Goal: Task Accomplishment & Management: Manage account settings

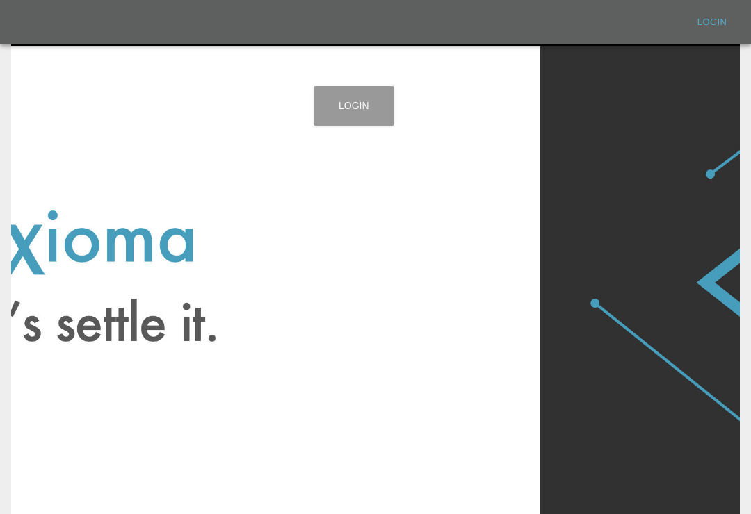
click at [368, 119] on link "Login" at bounding box center [353, 106] width 81 height 40
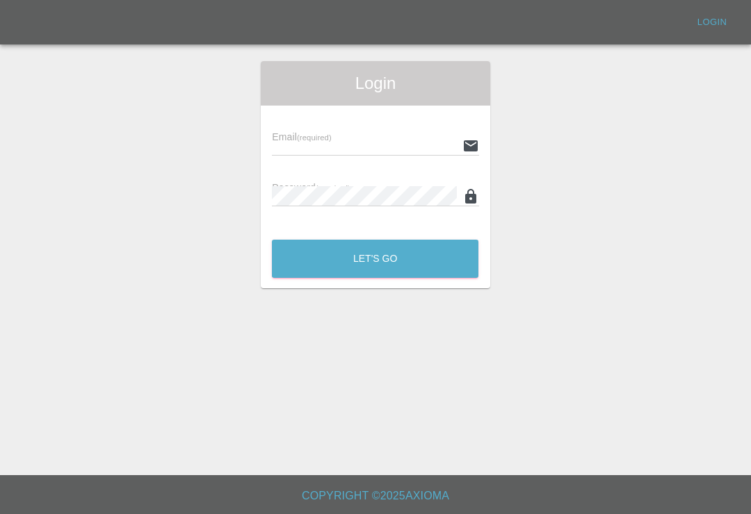
click at [423, 145] on input "text" at bounding box center [364, 146] width 184 height 20
type input "[EMAIL_ADDRESS][DOMAIN_NAME]"
click at [375, 259] on button "Let's Go" at bounding box center [375, 259] width 206 height 38
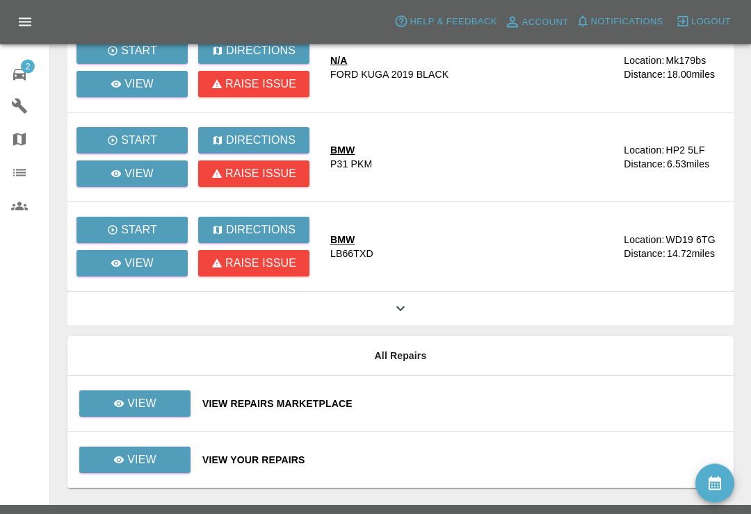
scroll to position [407, 0]
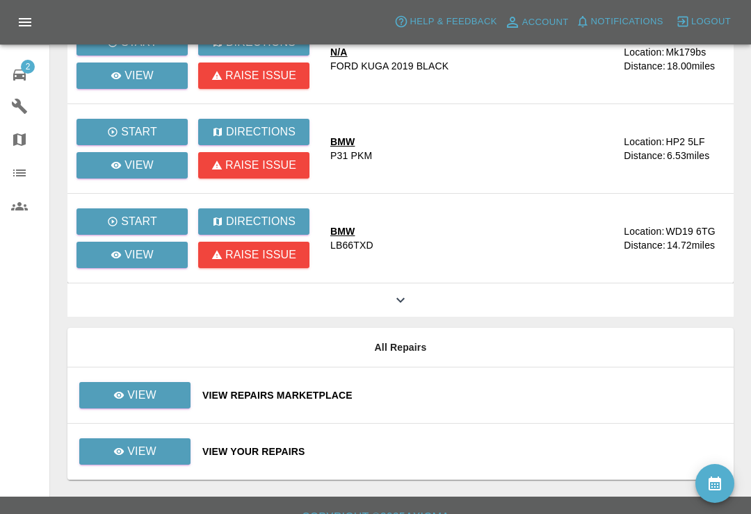
click at [433, 452] on div "View Your Repairs" at bounding box center [462, 452] width 520 height 14
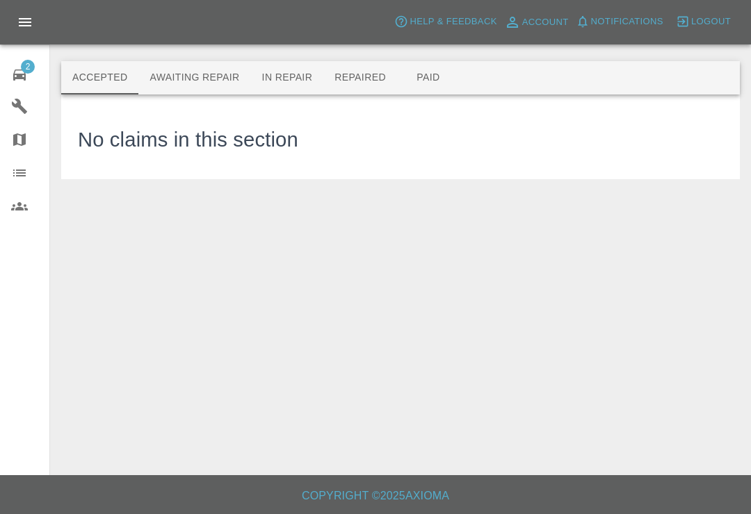
click at [226, 90] on button "Awaiting Repair" at bounding box center [194, 77] width 112 height 33
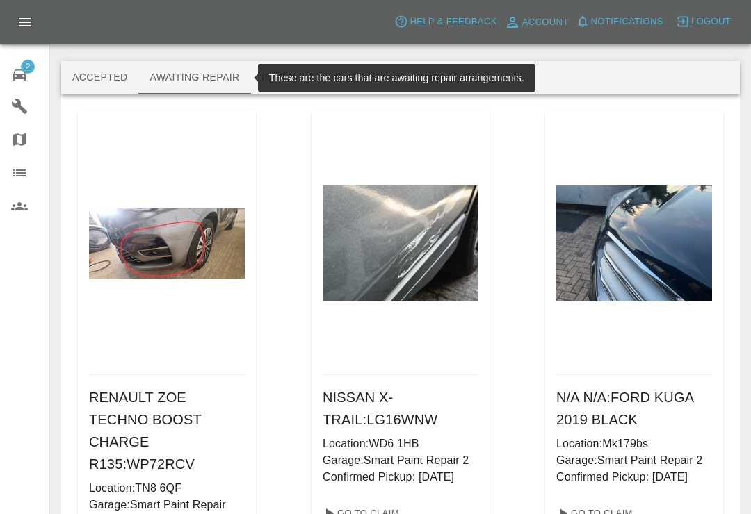
scroll to position [1, 0]
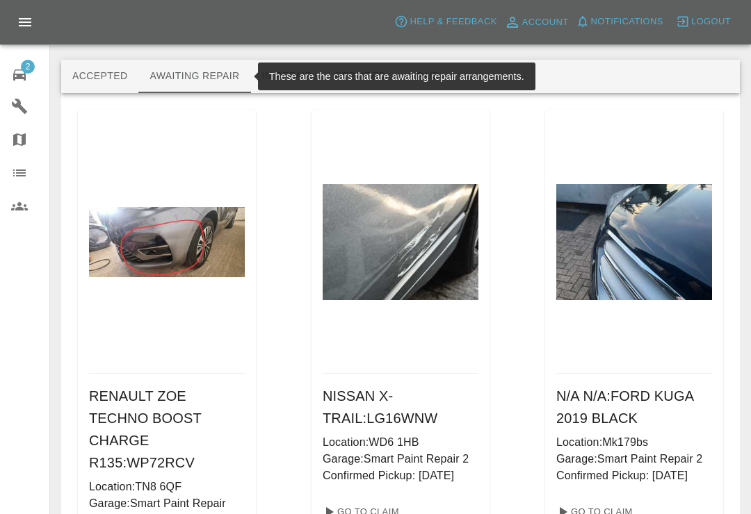
click at [589, 63] on div "Accepted Awaiting Repair In Repair Repaired Paid" at bounding box center [400, 76] width 678 height 33
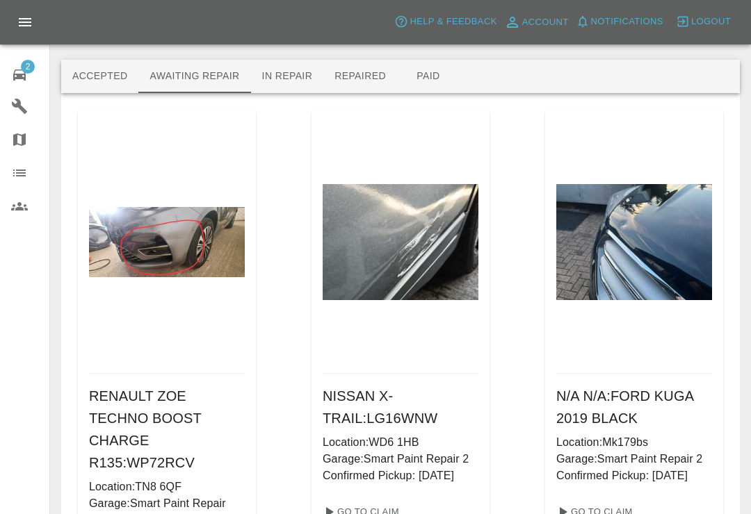
click at [368, 76] on button "Repaired" at bounding box center [360, 76] width 74 height 33
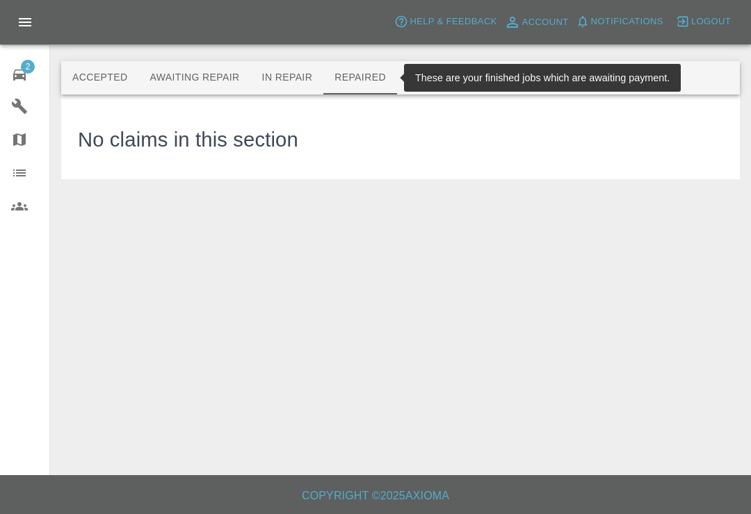
scroll to position [0, 0]
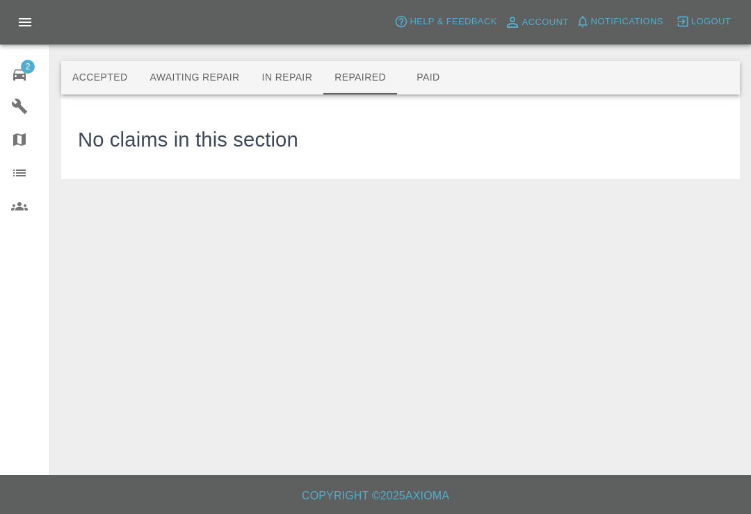
click at [450, 260] on main "Accepted Awaiting Repair In Repair Repaired Paid These are your finished jobs w…" at bounding box center [375, 237] width 751 height 475
click at [427, 83] on button "Paid" at bounding box center [428, 77] width 63 height 33
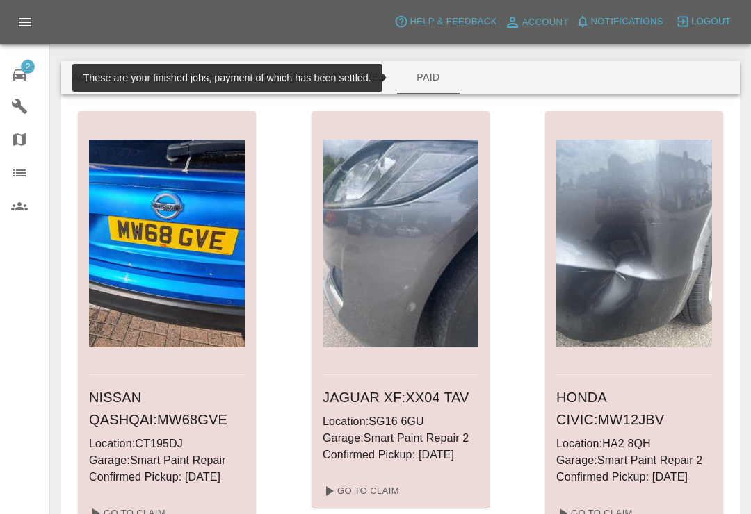
click at [32, 76] on div "2" at bounding box center [30, 73] width 39 height 20
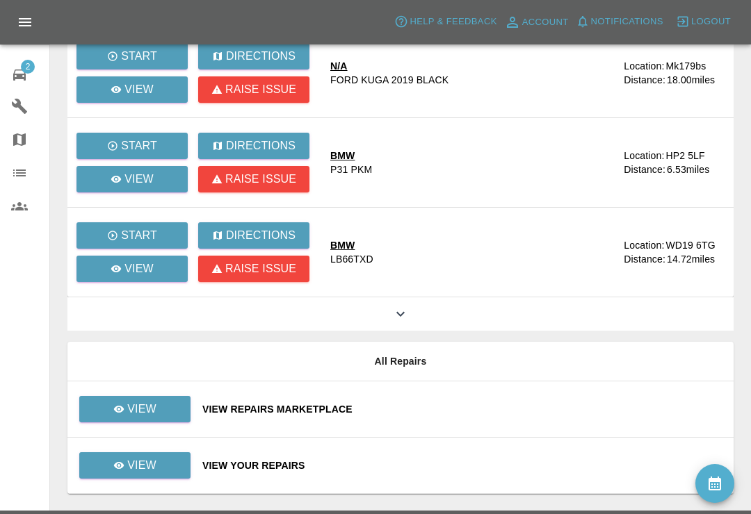
scroll to position [407, 0]
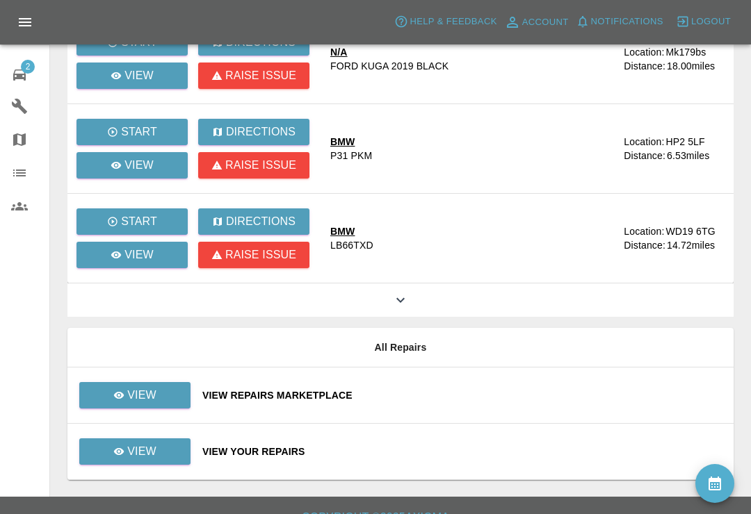
click at [436, 445] on div "View Your Repairs" at bounding box center [462, 452] width 520 height 14
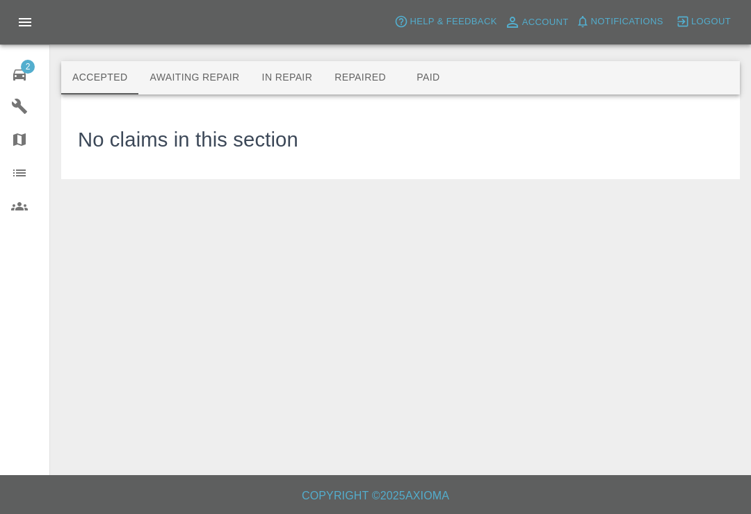
click at [214, 82] on button "Awaiting Repair" at bounding box center [194, 77] width 112 height 33
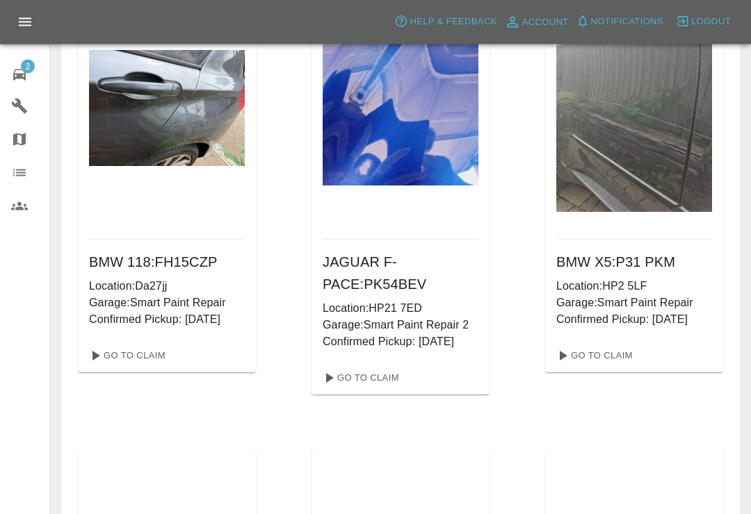
scroll to position [655, 0]
click at [623, 357] on link "Go To Claim" at bounding box center [592, 356] width 85 height 22
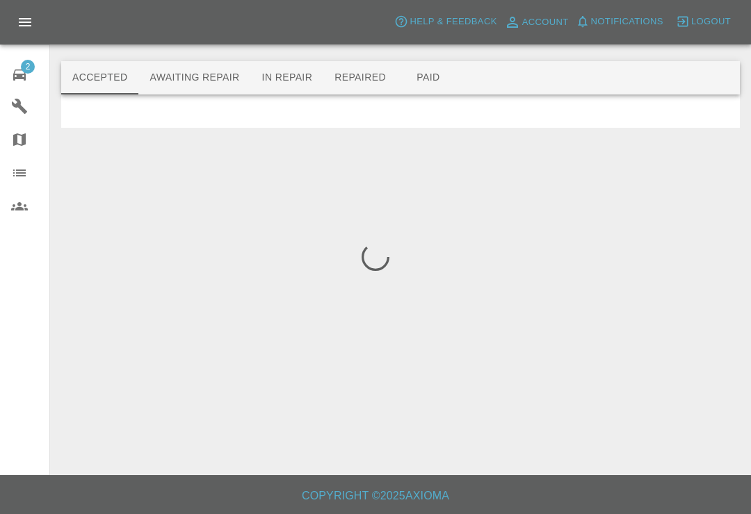
scroll to position [22, 0]
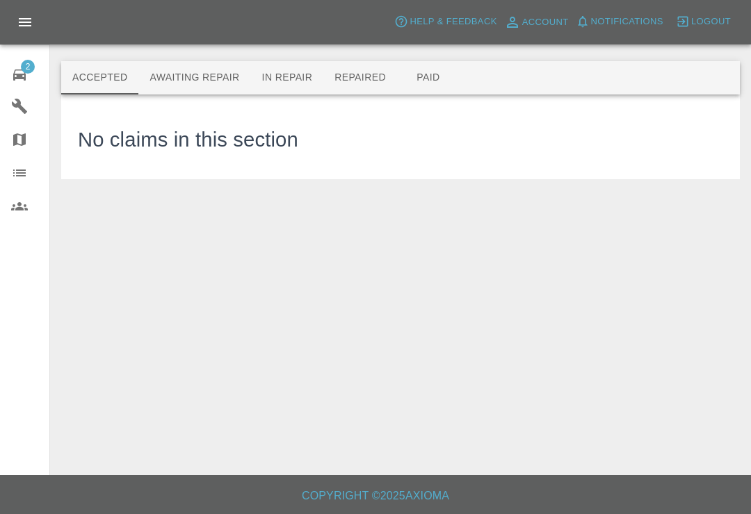
click at [220, 63] on button "Awaiting Repair" at bounding box center [194, 77] width 112 height 33
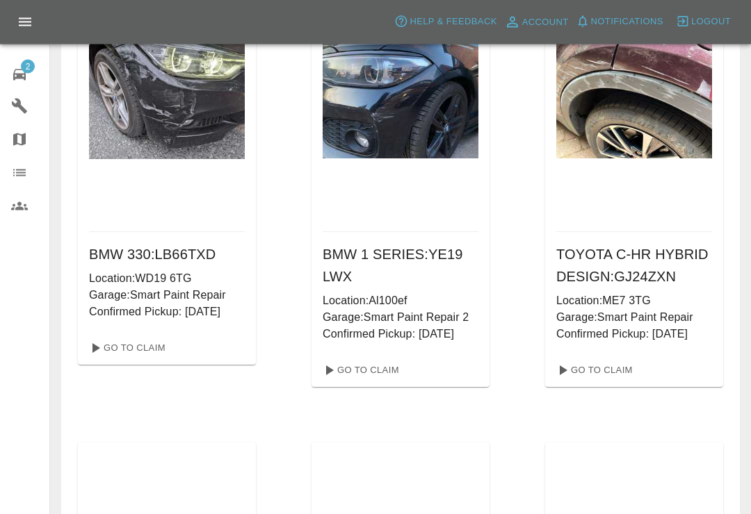
scroll to position [1137, 0]
click at [150, 352] on link "Go To Claim" at bounding box center [125, 348] width 85 height 22
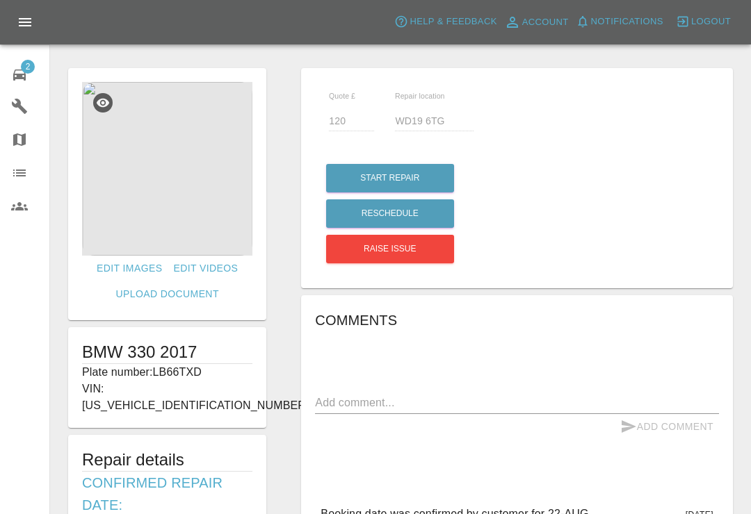
click at [193, 192] on img at bounding box center [167, 169] width 170 height 174
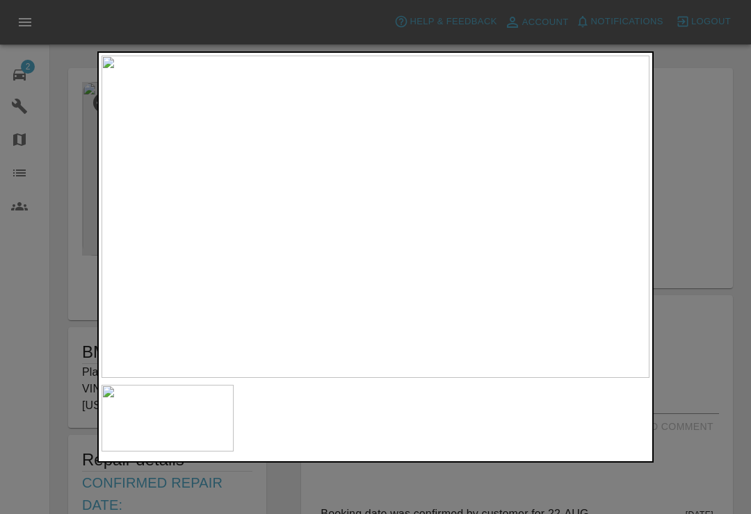
click at [701, 157] on div at bounding box center [375, 257] width 751 height 514
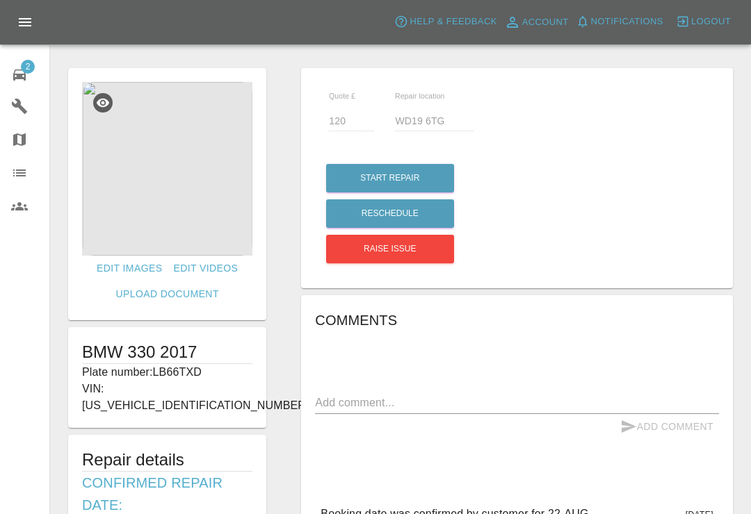
click at [735, 155] on div "Quote £ 120 Repair location WD19 6TG Start Repair Reschedule Raise issue Commen…" at bounding box center [517, 423] width 466 height 725
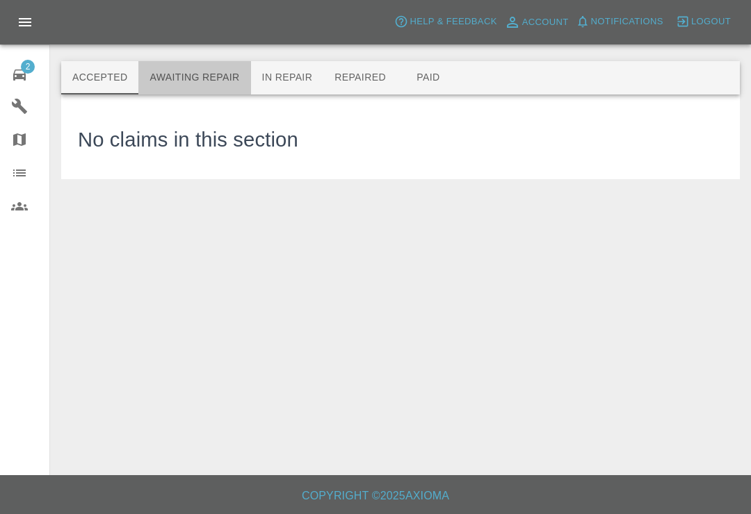
click at [218, 61] on button "Awaiting Repair" at bounding box center [194, 77] width 112 height 33
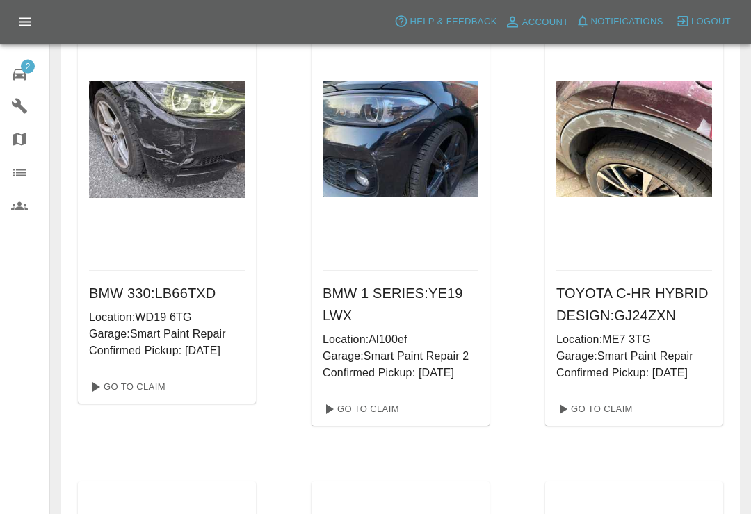
scroll to position [1098, 0]
click at [391, 410] on link "Go To Claim" at bounding box center [359, 409] width 85 height 22
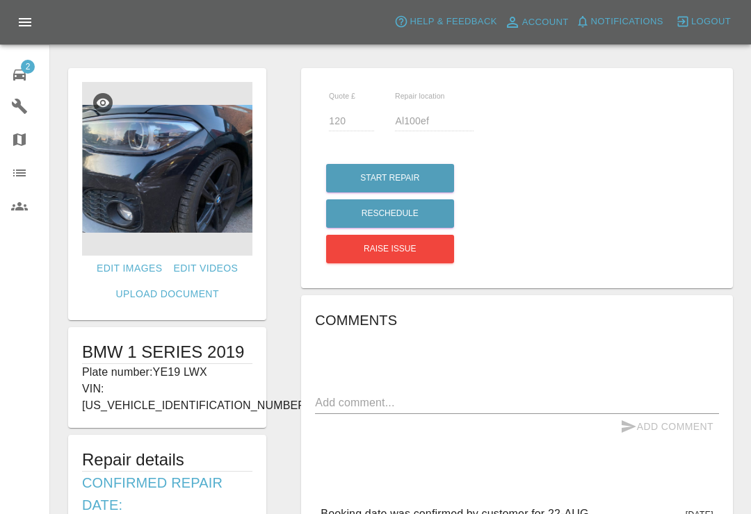
click at [305, 58] on div at bounding box center [400, 39] width 678 height 44
click at [31, 76] on div "2" at bounding box center [30, 73] width 39 height 20
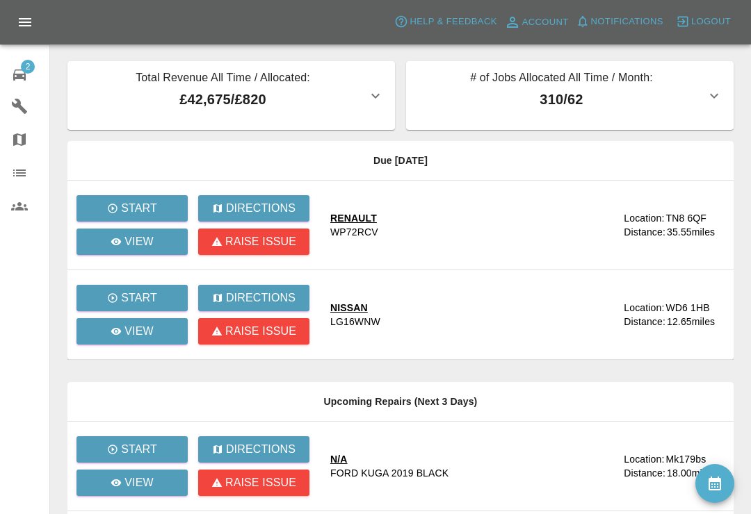
click at [727, 470] on button "availability" at bounding box center [714, 483] width 39 height 39
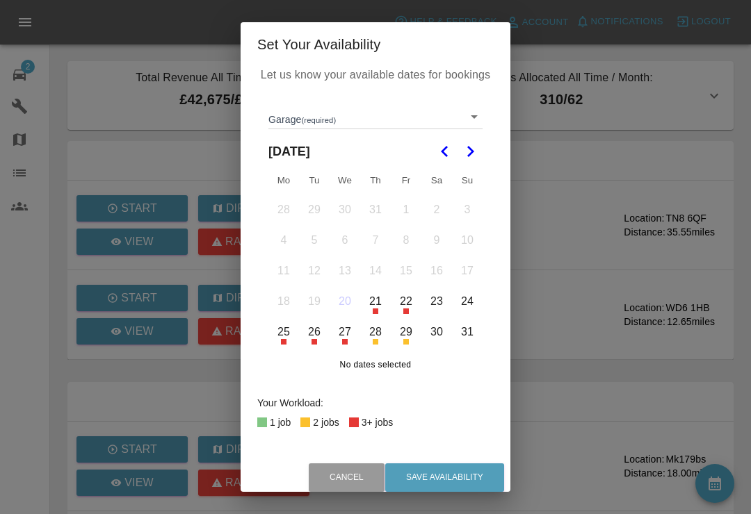
click at [480, 119] on body "Axioma Help & Feedback Account Notifications 0 Logout 2 Repair home Garages Map…" at bounding box center [375, 471] width 751 height 943
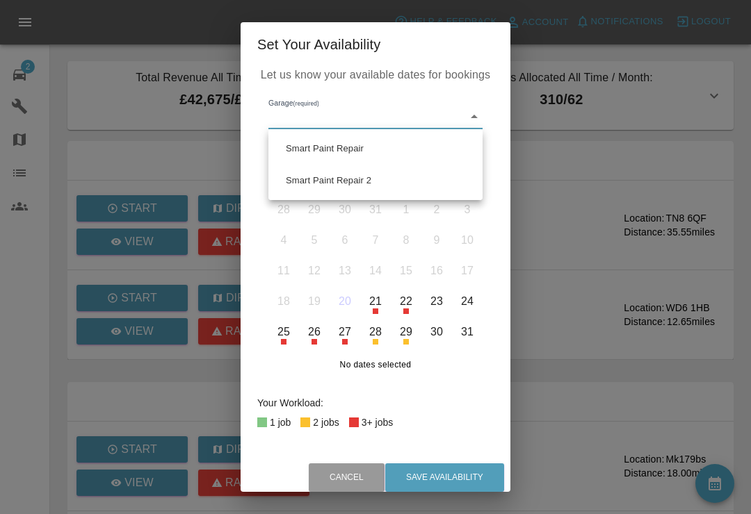
click at [402, 184] on li "Smart Paint Repair 2" at bounding box center [375, 181] width 207 height 32
type input "68777e42aa6a988063456d0d"
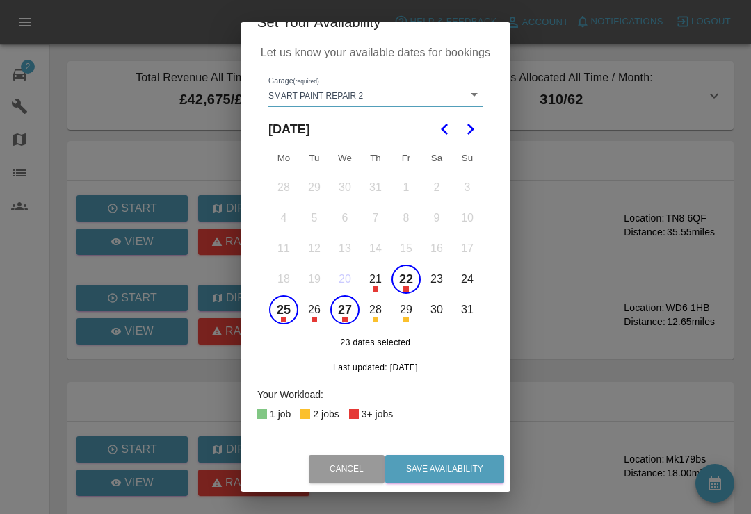
scroll to position [22, 0]
click at [730, 54] on div "Set Your Availability Let us know your available dates for bookings Garage (req…" at bounding box center [375, 257] width 751 height 514
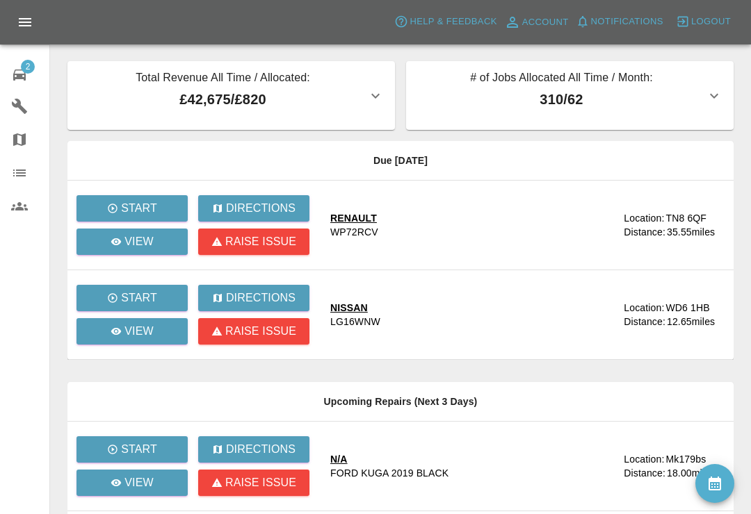
click at [33, 76] on div "2" at bounding box center [30, 73] width 39 height 20
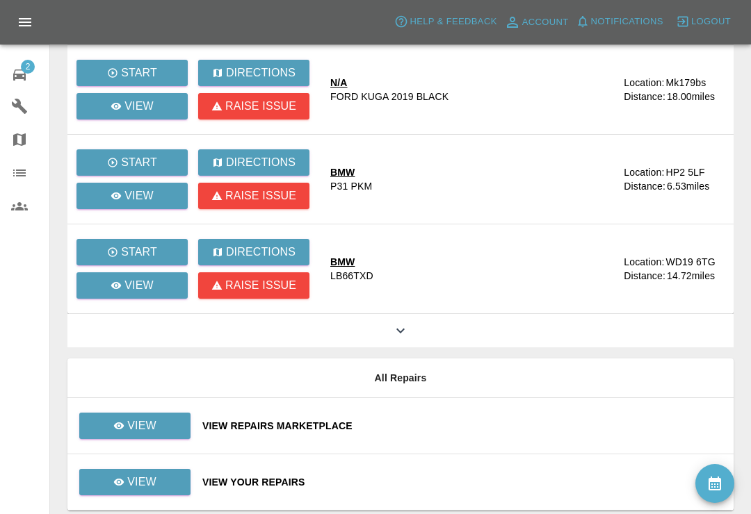
scroll to position [407, 0]
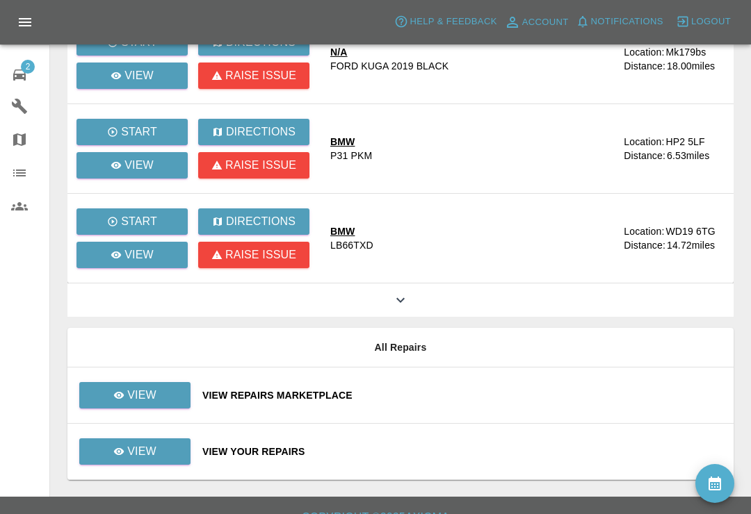
click at [421, 452] on div "View Your Repairs" at bounding box center [462, 452] width 520 height 14
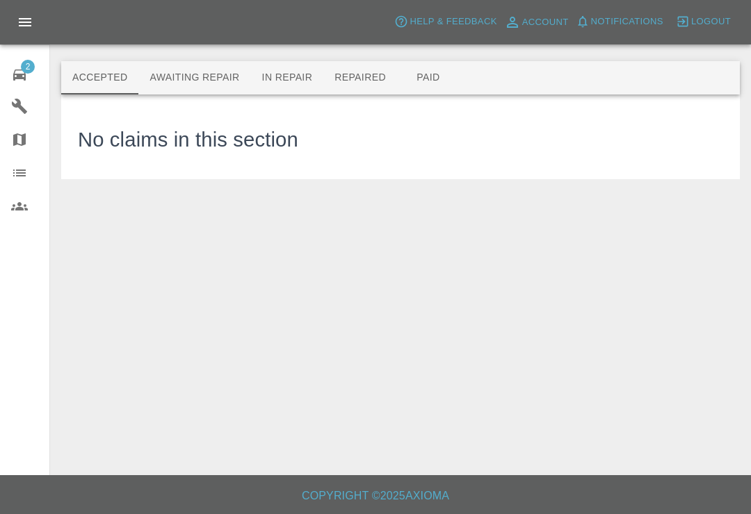
click at [429, 74] on button "Paid" at bounding box center [428, 77] width 63 height 33
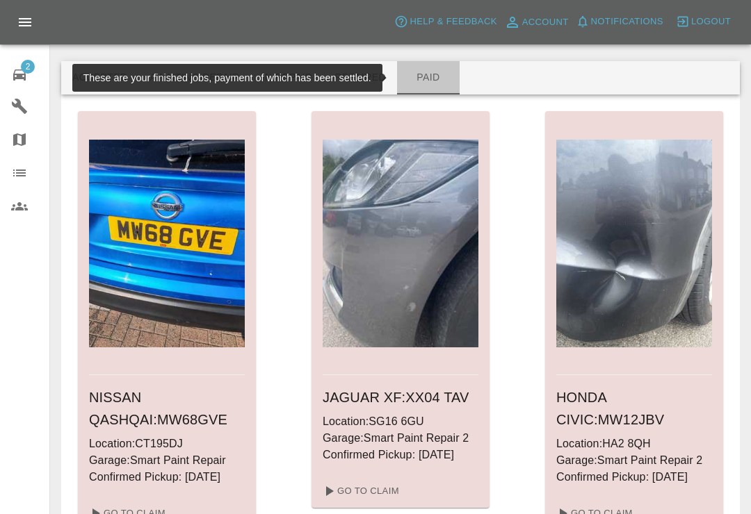
click at [421, 86] on button "Paid" at bounding box center [428, 77] width 63 height 33
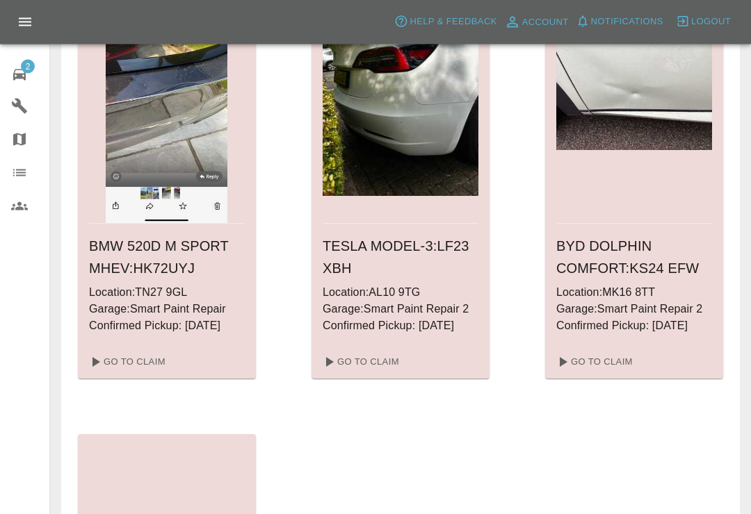
scroll to position [5009, 0]
click at [607, 365] on link "Go To Claim" at bounding box center [592, 362] width 85 height 22
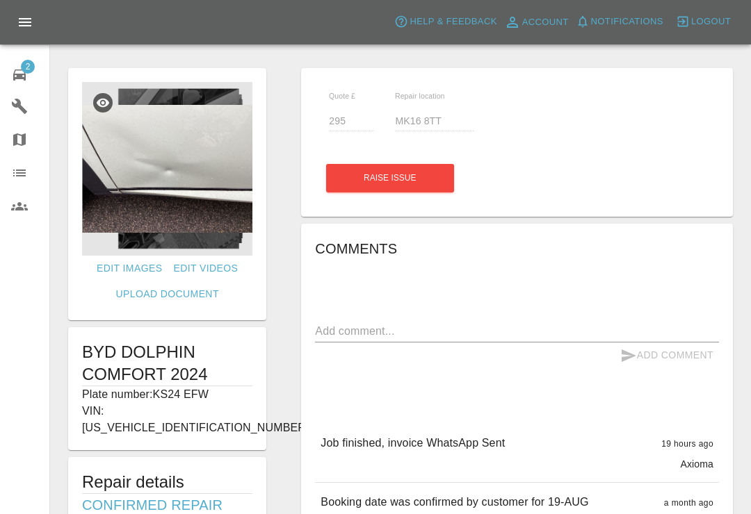
scroll to position [22, 0]
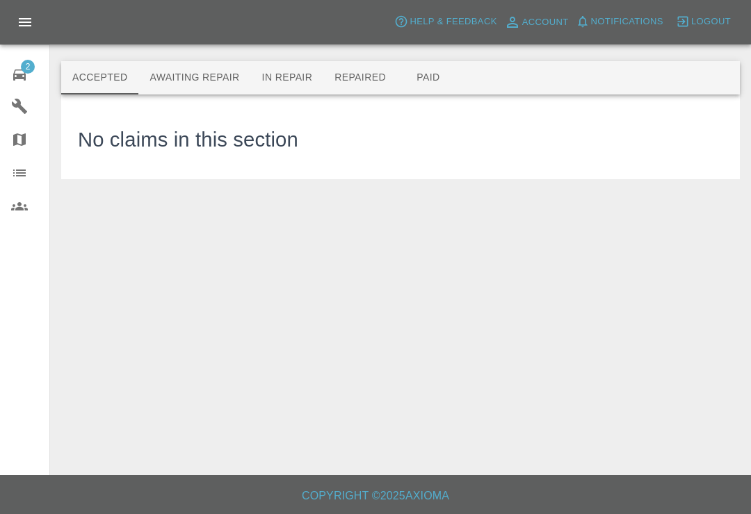
click at [437, 61] on button "Paid" at bounding box center [428, 77] width 63 height 33
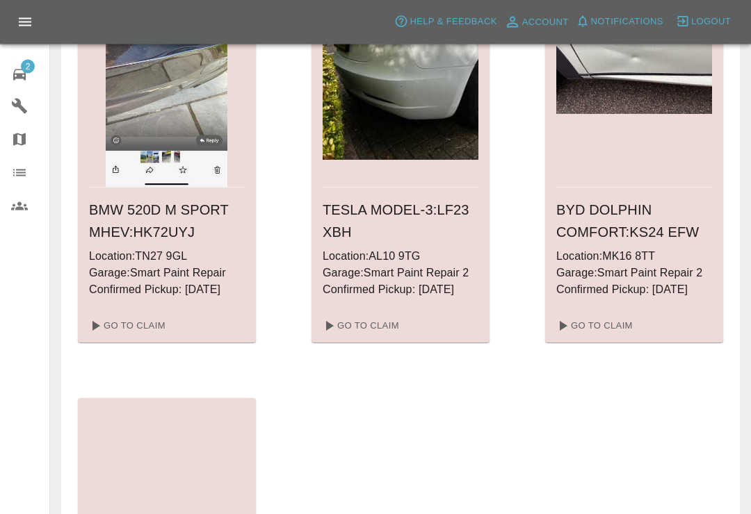
scroll to position [5045, 0]
click at [386, 327] on link "Go To Claim" at bounding box center [359, 326] width 85 height 22
